Goal: Task Accomplishment & Management: Complete application form

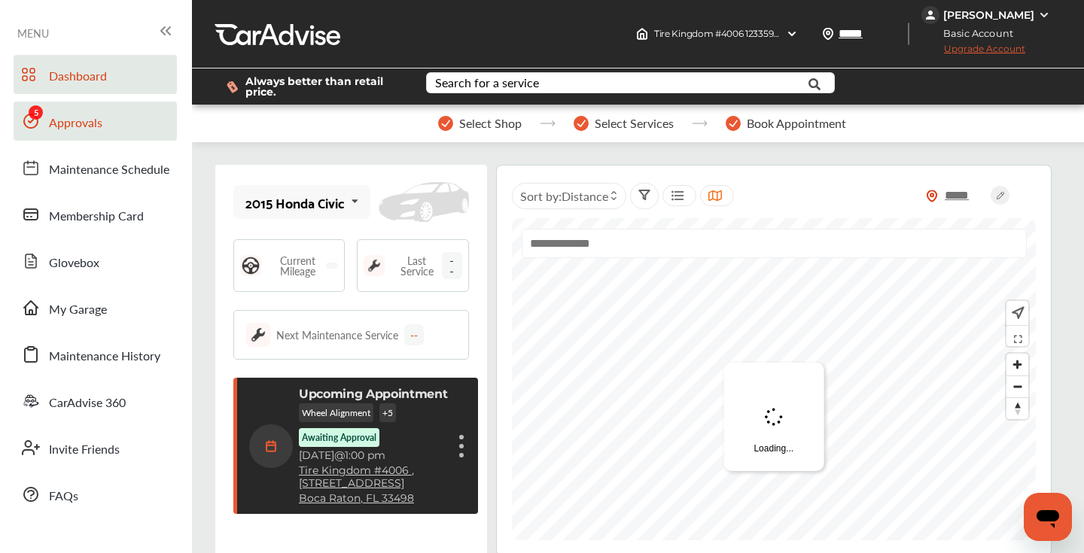
click at [95, 121] on span "Approvals" at bounding box center [75, 124] width 53 height 20
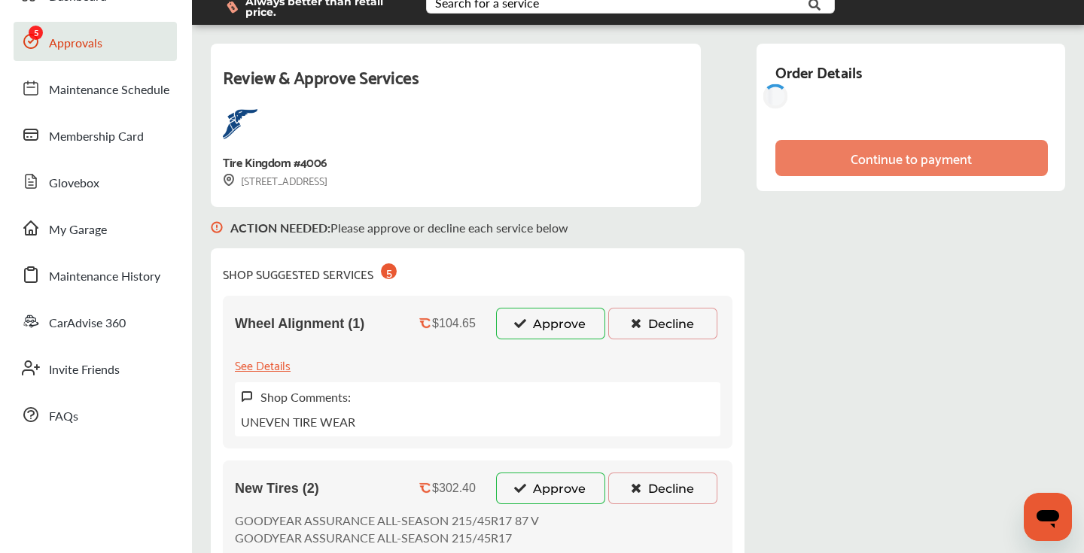
scroll to position [211, 0]
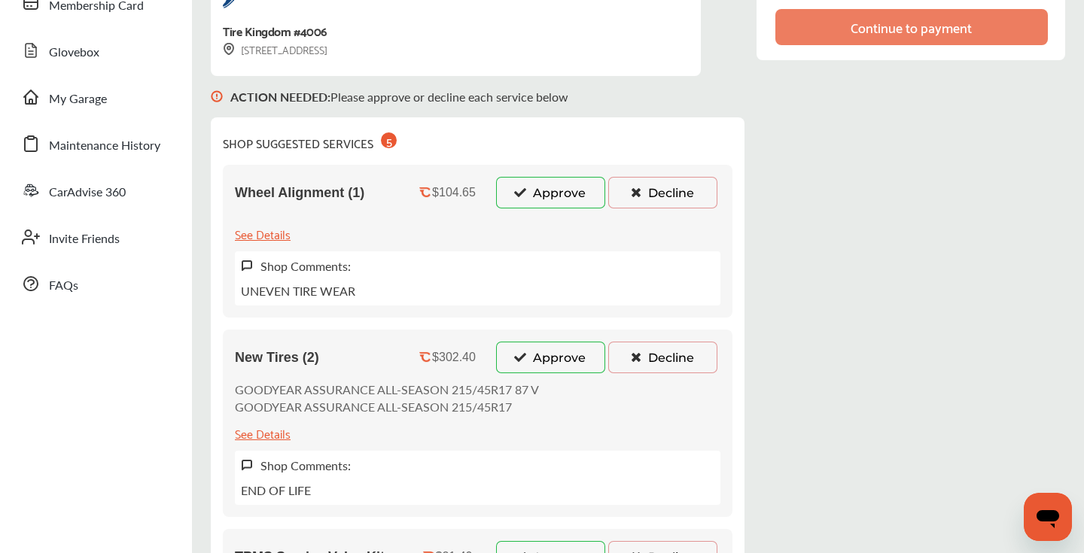
click at [656, 195] on button "Decline" at bounding box center [662, 193] width 109 height 32
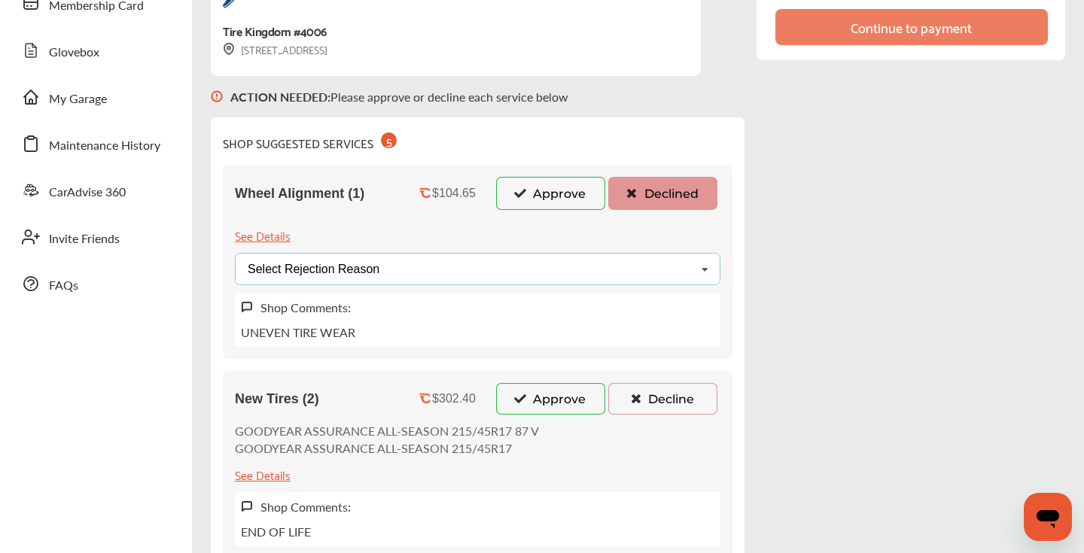
click at [560, 278] on div "Select Rejection Reason Price Not Required More Info Needed Other" at bounding box center [478, 269] width 486 height 32
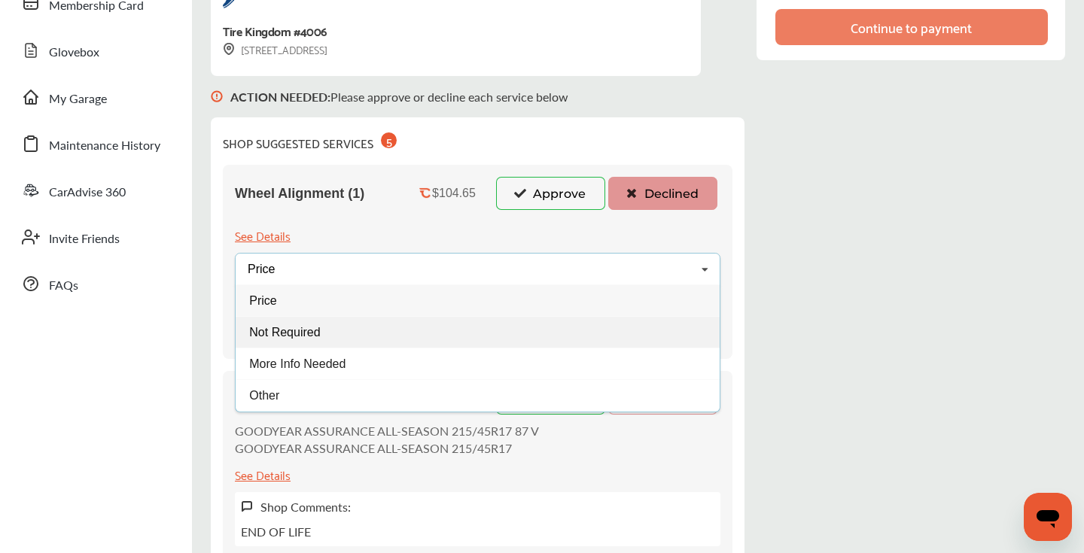
click at [401, 328] on div "Not Required" at bounding box center [478, 332] width 484 height 32
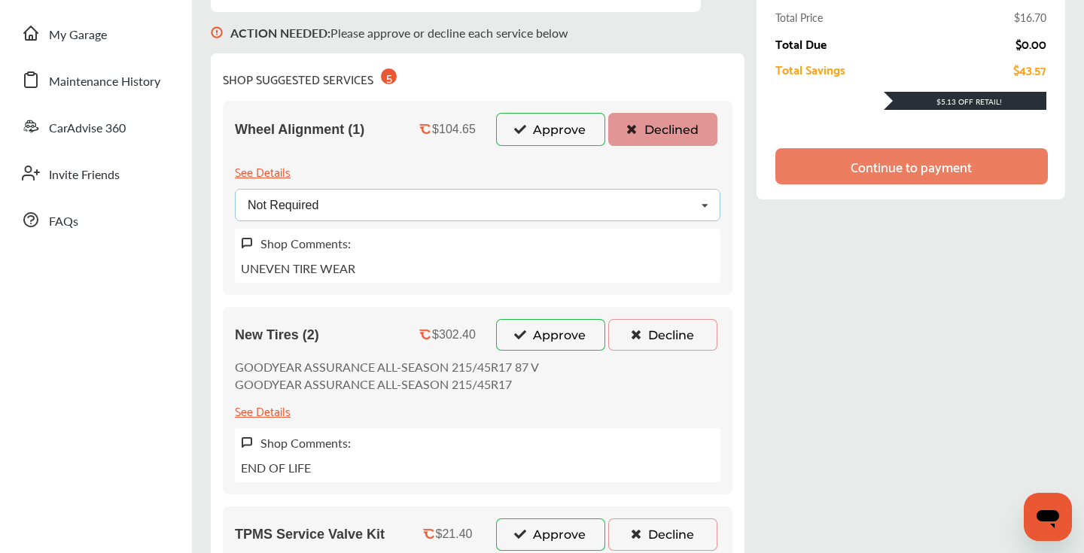
scroll to position [333, 0]
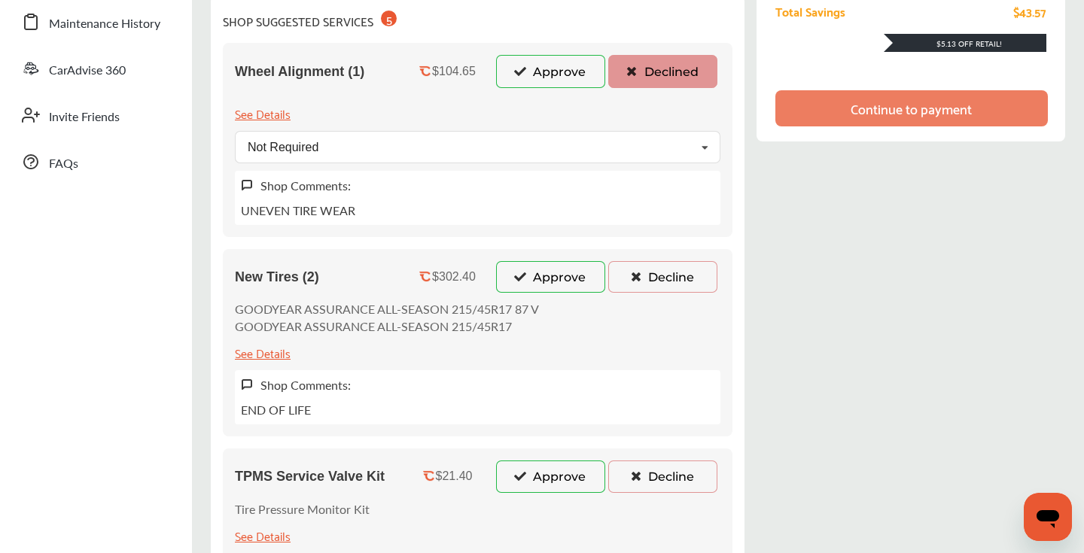
click at [635, 270] on button "Decline" at bounding box center [662, 277] width 109 height 32
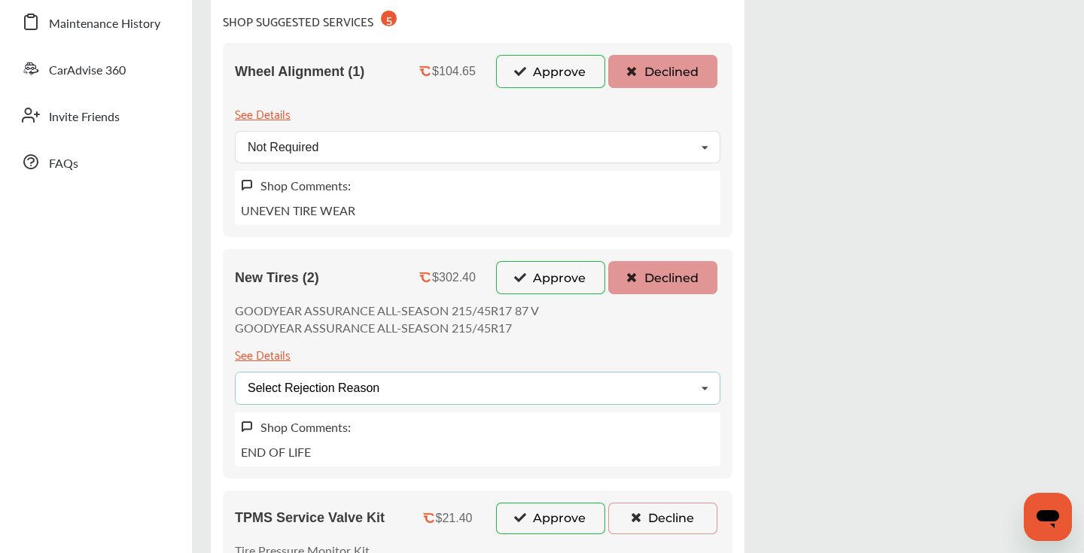
click at [443, 385] on div "Select Rejection Reason Price Not Required More Info Needed Other" at bounding box center [478, 388] width 486 height 32
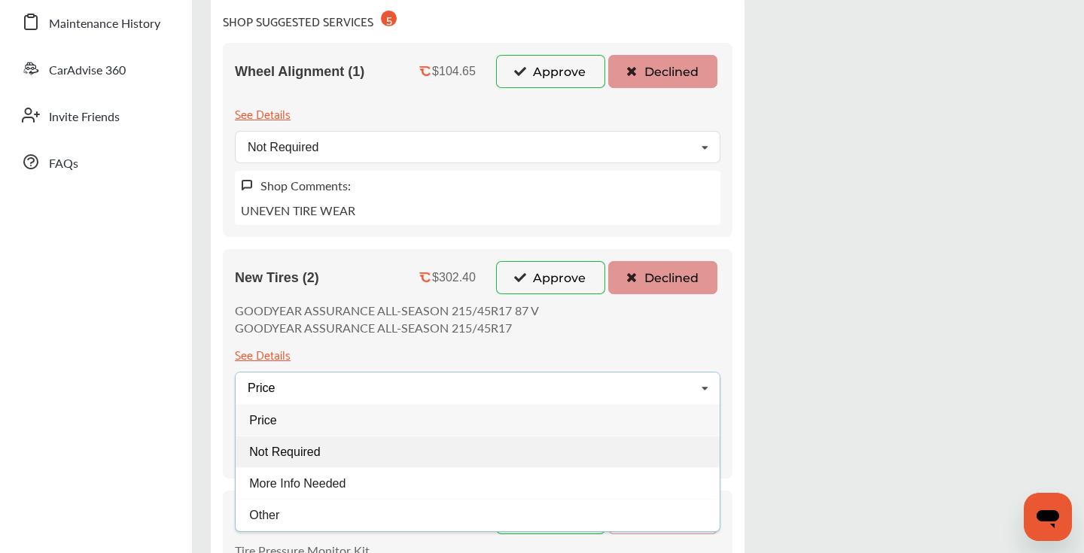
click at [317, 449] on span "Not Required" at bounding box center [284, 451] width 71 height 13
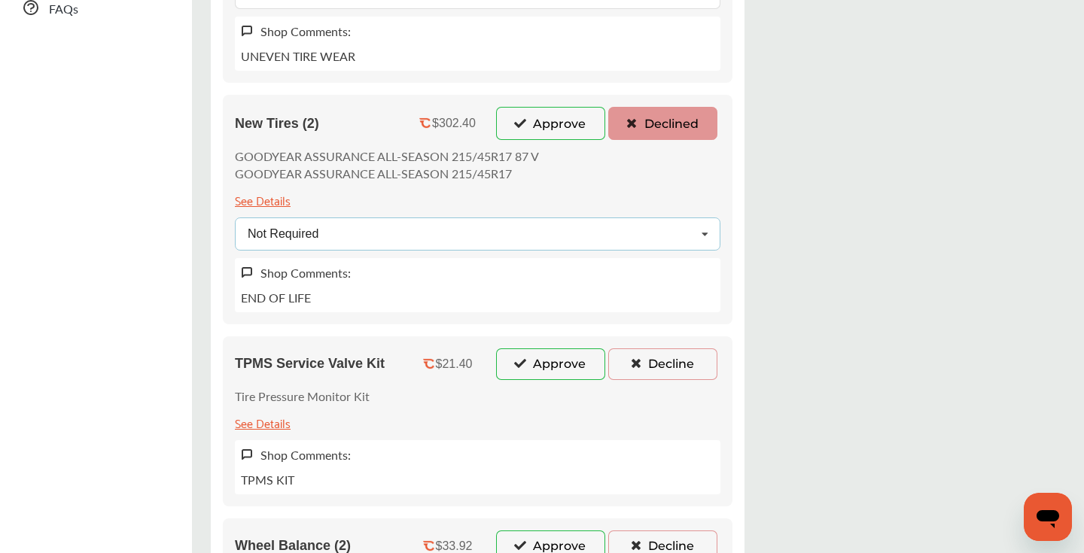
scroll to position [584, 0]
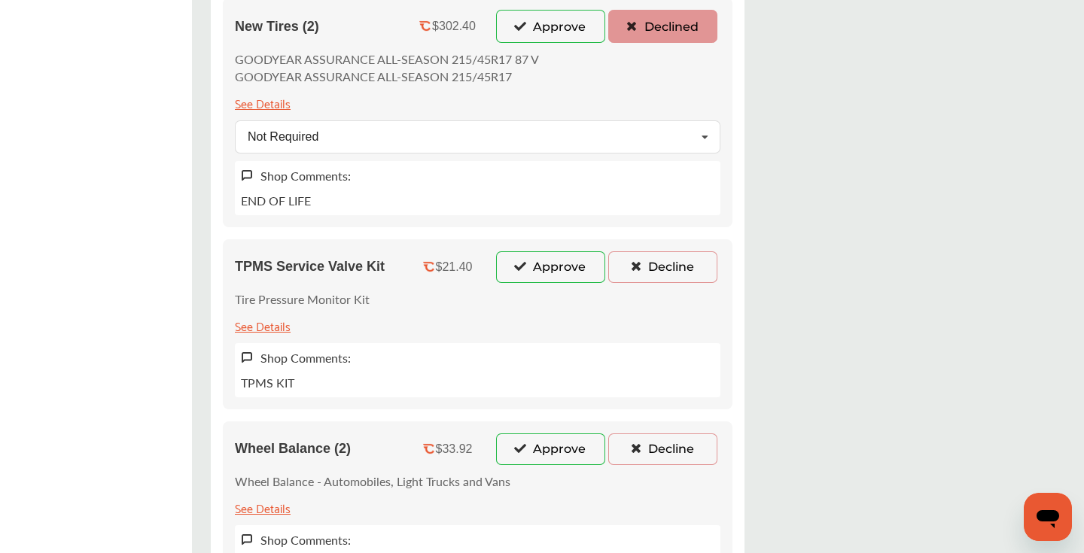
click at [656, 270] on button "Decline" at bounding box center [662, 267] width 109 height 32
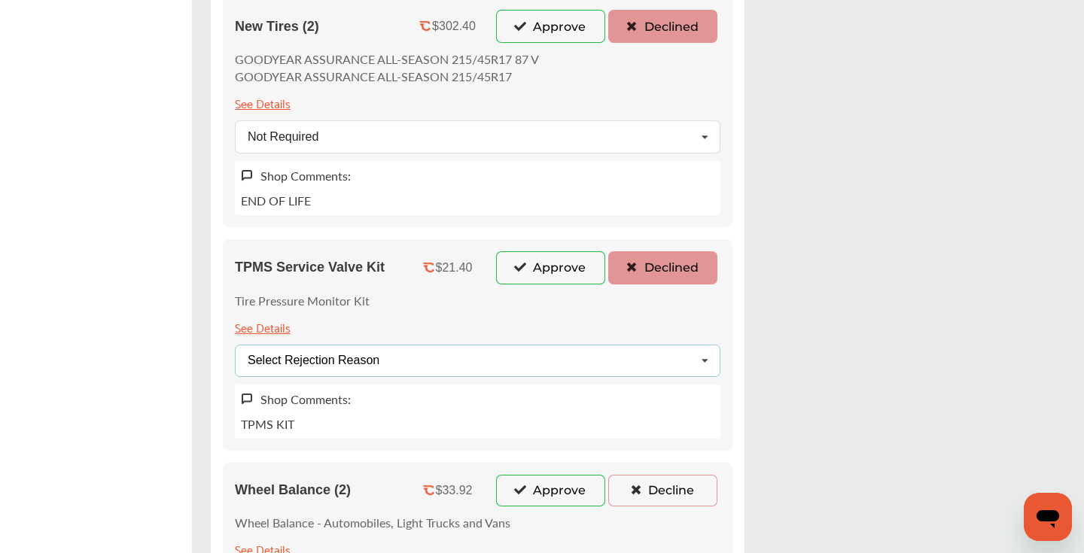
click at [508, 365] on div "Select Rejection Reason Price Not Required More Info Needed Other" at bounding box center [478, 361] width 486 height 32
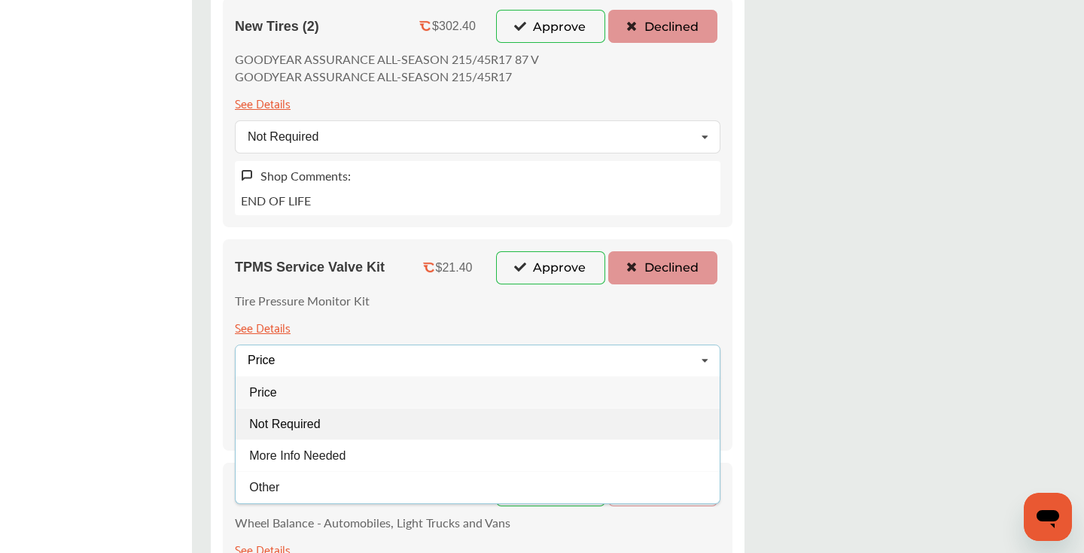
click at [369, 422] on div "Not Required" at bounding box center [478, 424] width 484 height 32
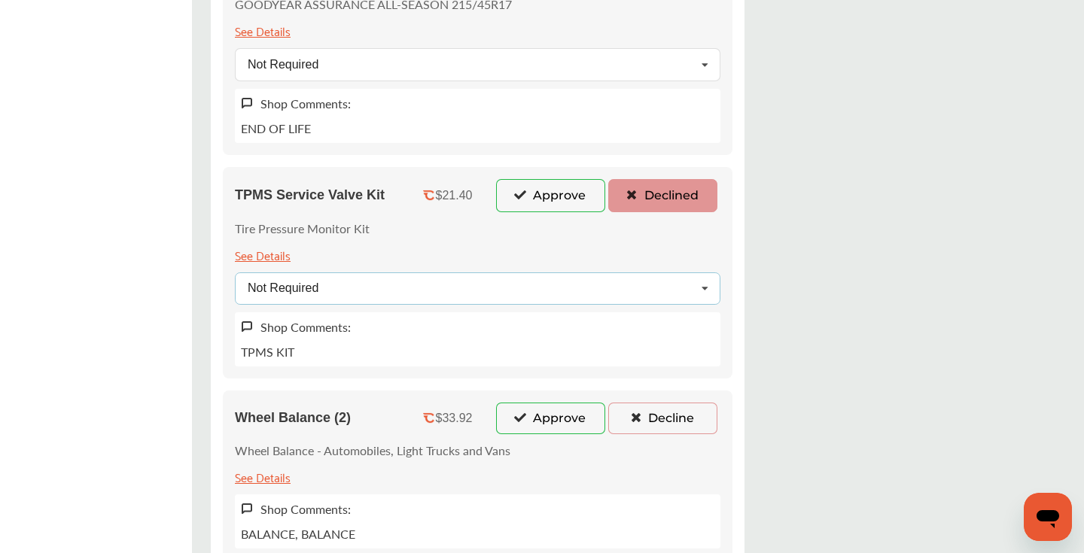
scroll to position [823, 0]
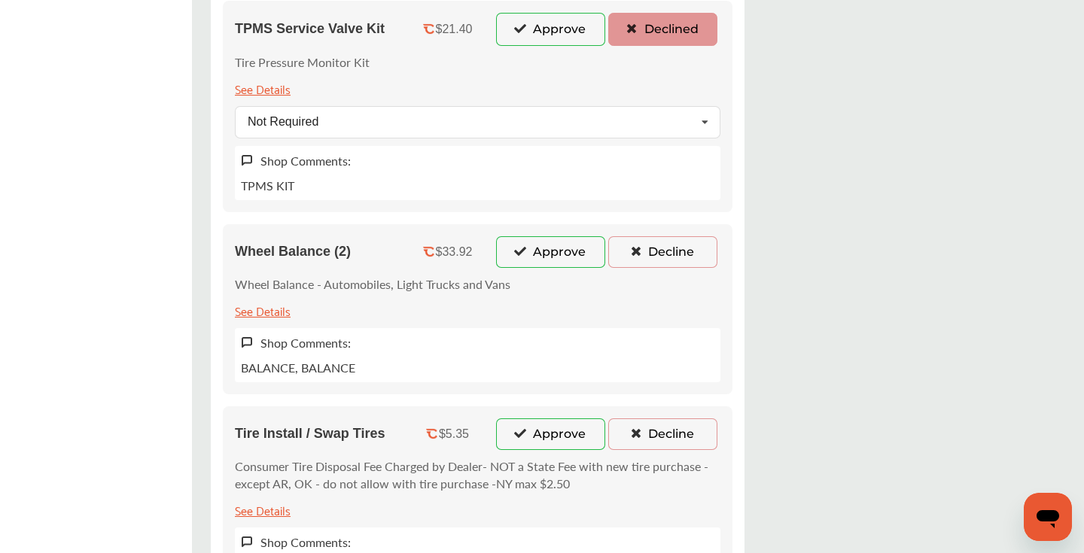
click at [649, 255] on button "Decline" at bounding box center [662, 252] width 109 height 32
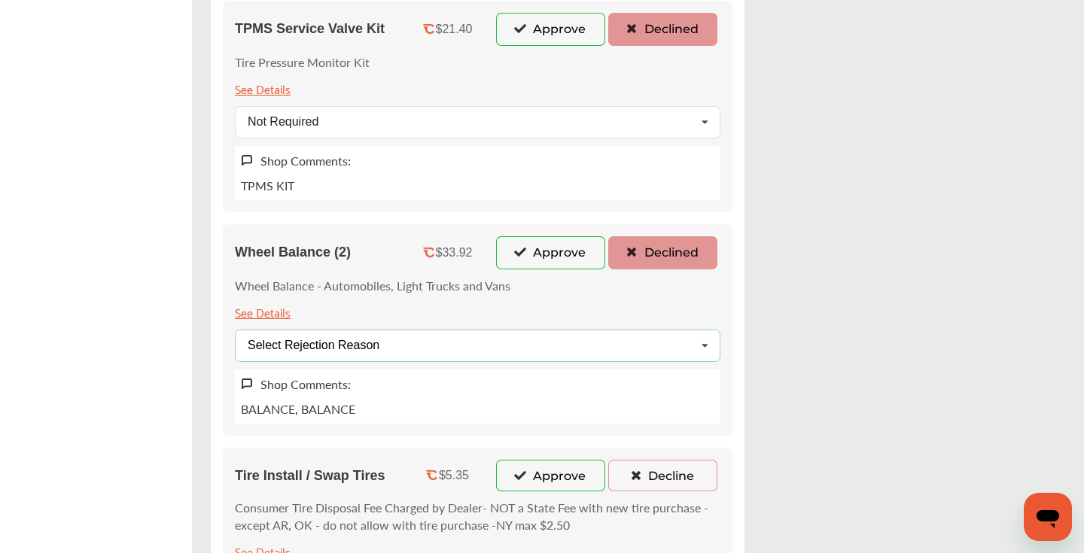
click at [515, 350] on div "Select Rejection Reason Price Not Required More Info Needed Other" at bounding box center [478, 346] width 486 height 32
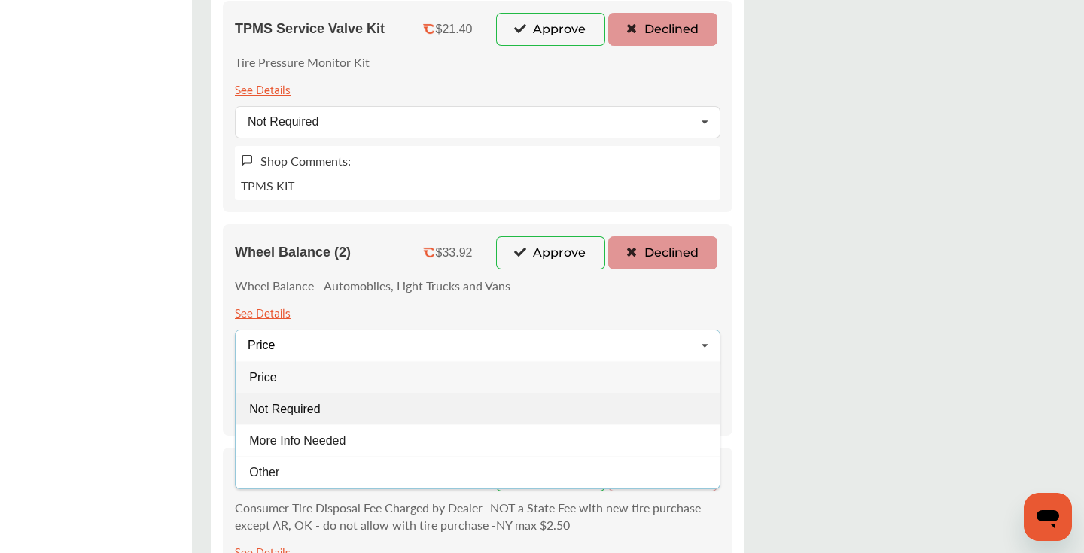
click at [364, 408] on div "Not Required" at bounding box center [478, 409] width 484 height 32
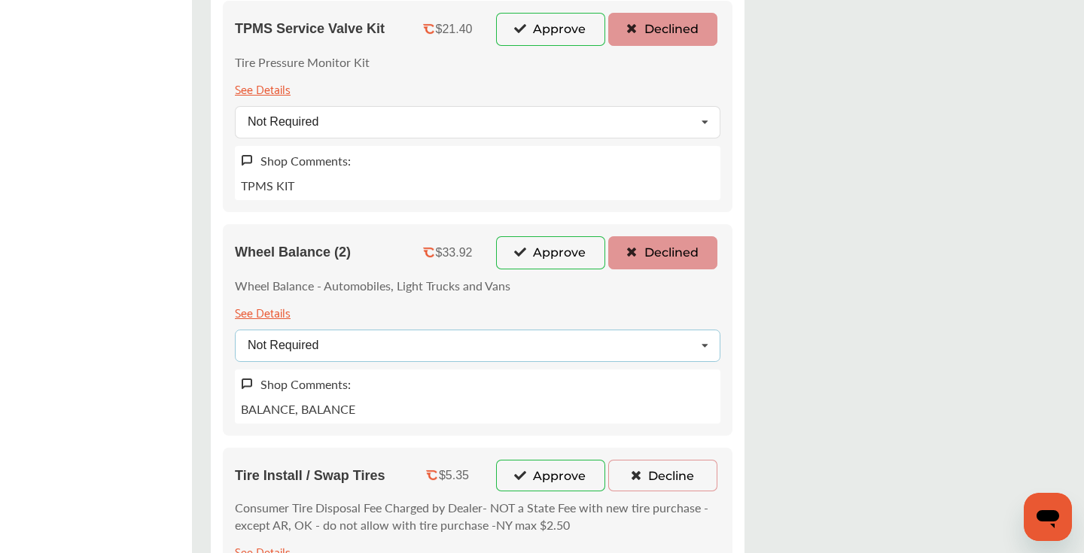
scroll to position [1191, 0]
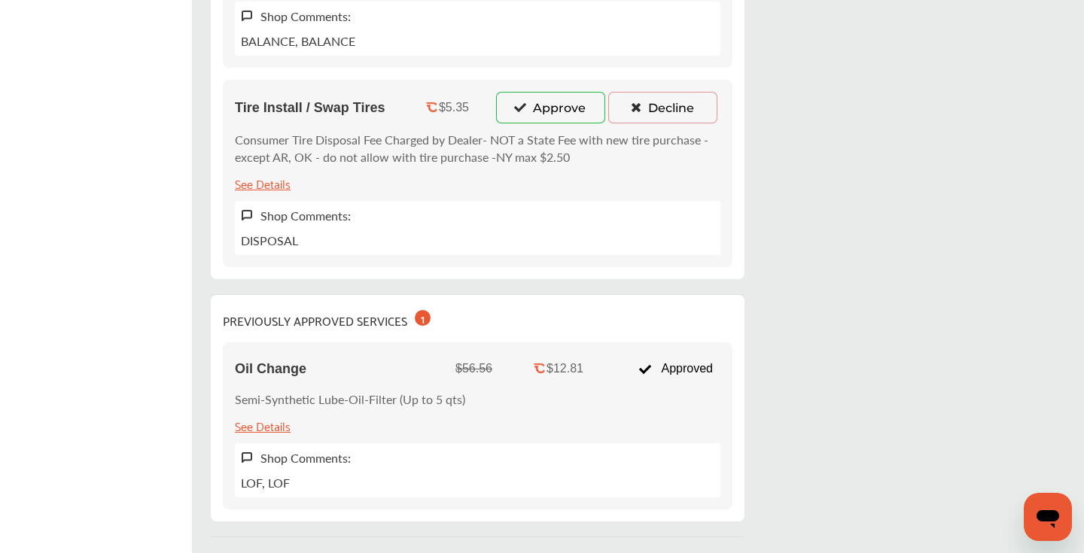
click at [644, 113] on button "Decline" at bounding box center [662, 108] width 109 height 32
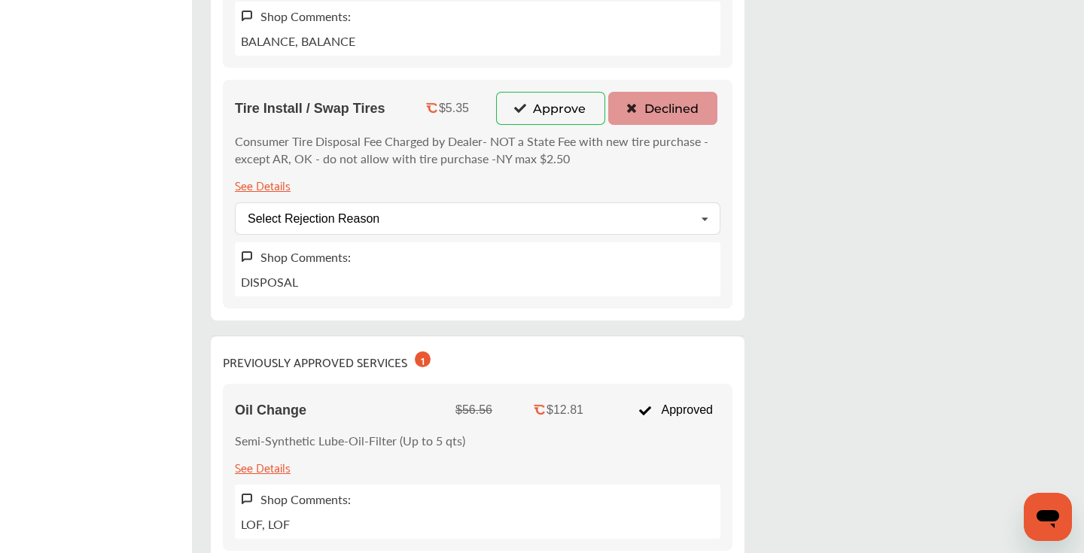
click at [495, 239] on div "Tire Install / Swap Tires $5.35 Approve Declined Consumer Tire Disposal Fee Cha…" at bounding box center [478, 194] width 510 height 229
click at [495, 220] on div "Select Rejection Reason Price Not Required More Info Needed Other" at bounding box center [478, 219] width 486 height 32
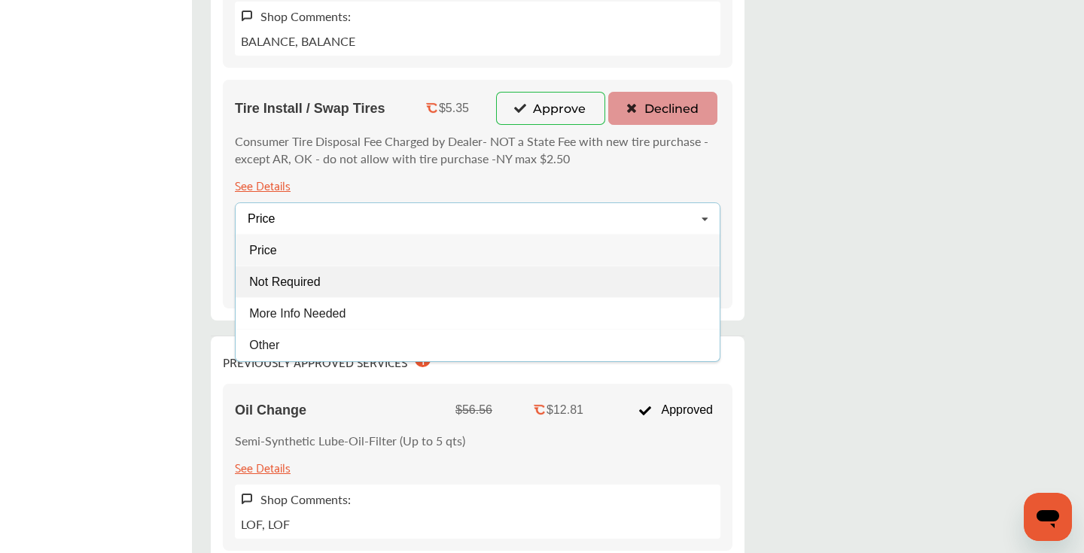
click at [354, 286] on div "Not Required" at bounding box center [478, 282] width 484 height 32
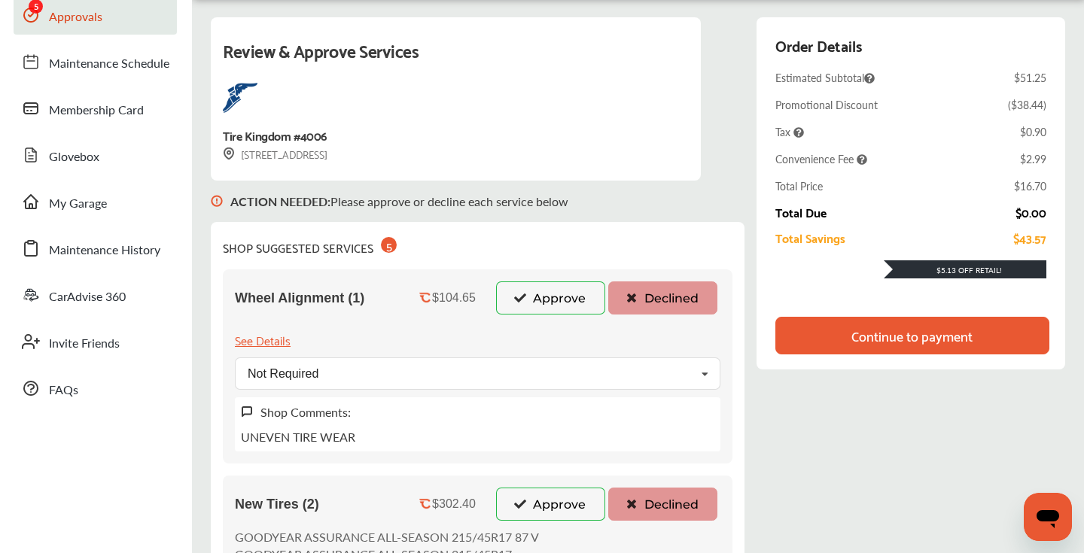
scroll to position [103, 0]
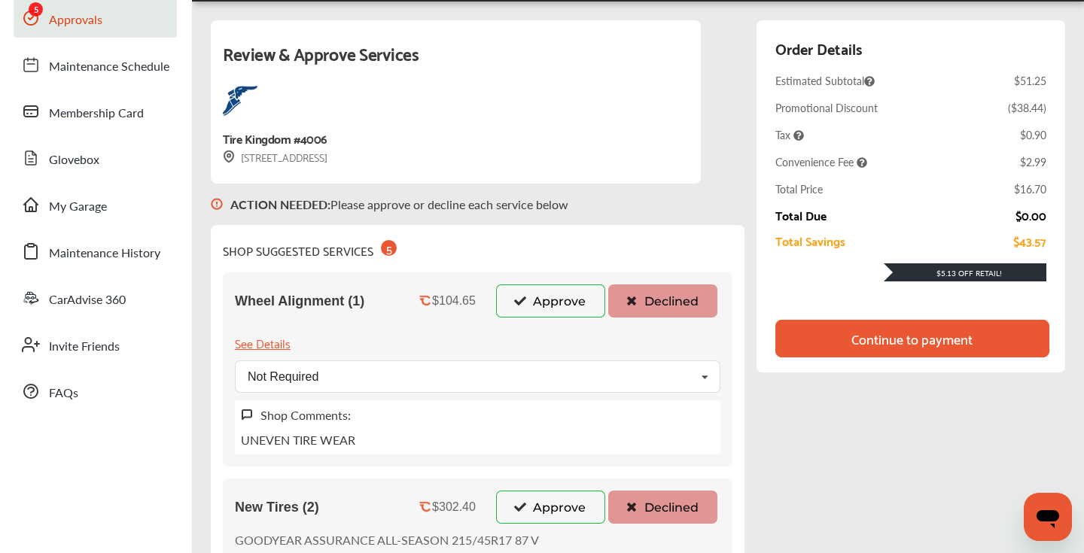
click at [817, 336] on div "Continue to payment" at bounding box center [912, 339] width 274 height 38
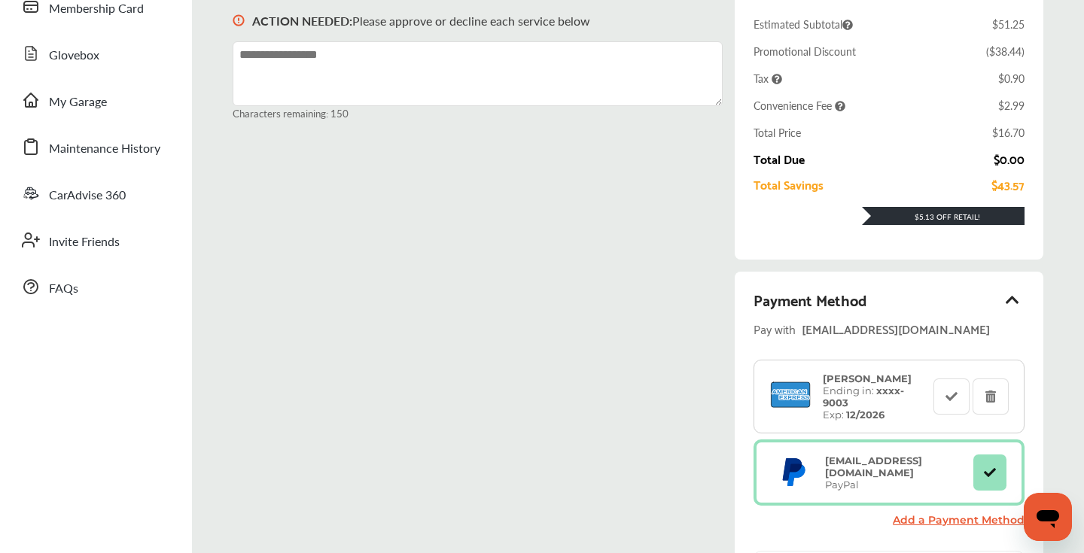
scroll to position [535, 0]
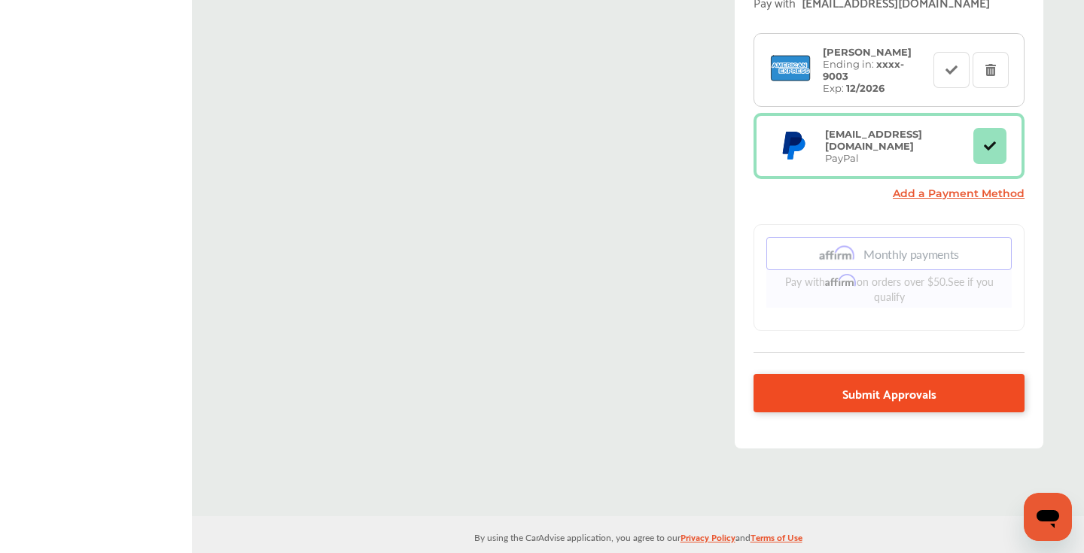
click at [805, 399] on link "Submit Approvals" at bounding box center [889, 393] width 271 height 38
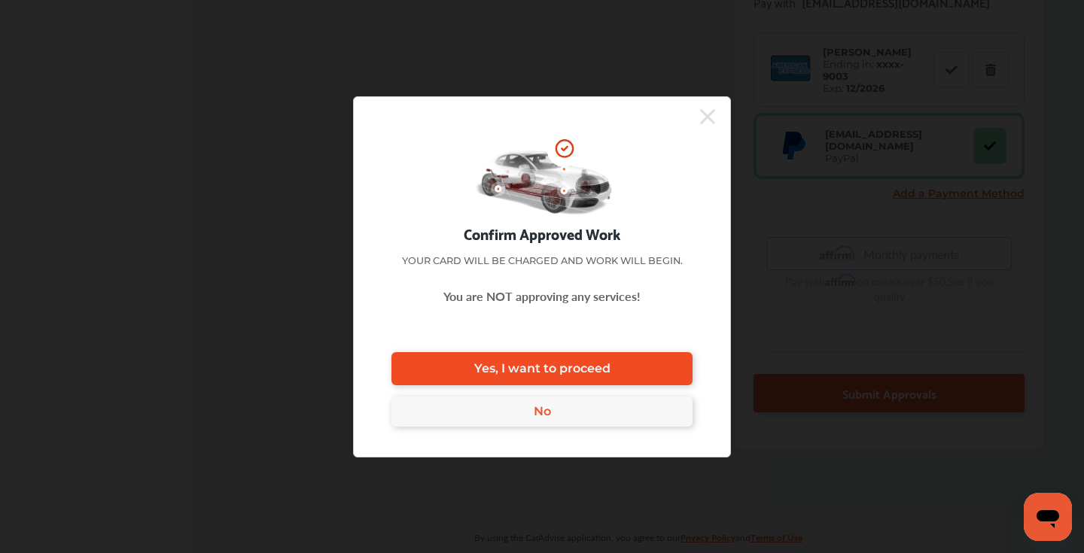
click at [456, 358] on link "Yes, I want to proceed" at bounding box center [541, 368] width 301 height 33
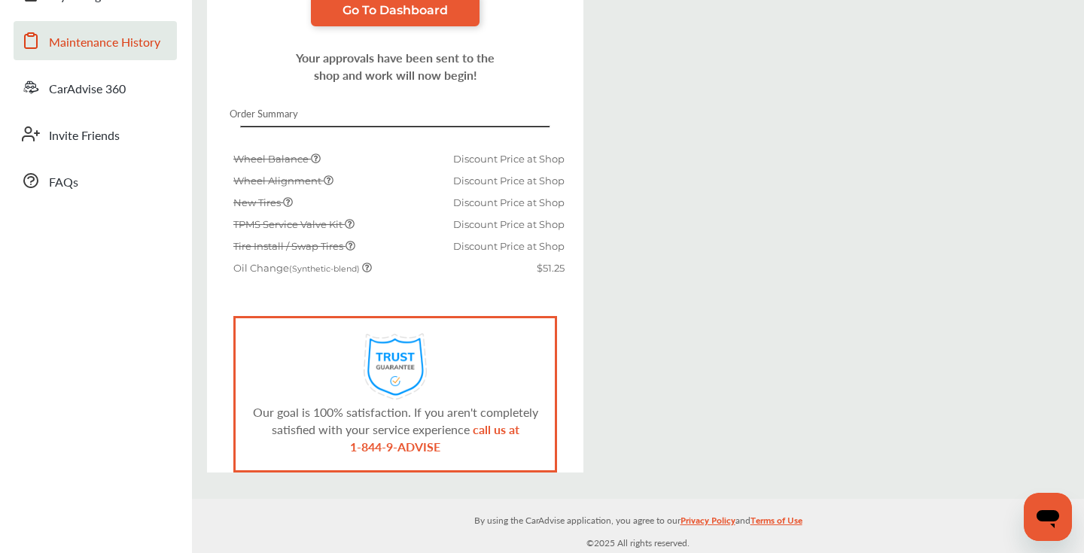
scroll to position [312, 0]
